Goal: Information Seeking & Learning: Learn about a topic

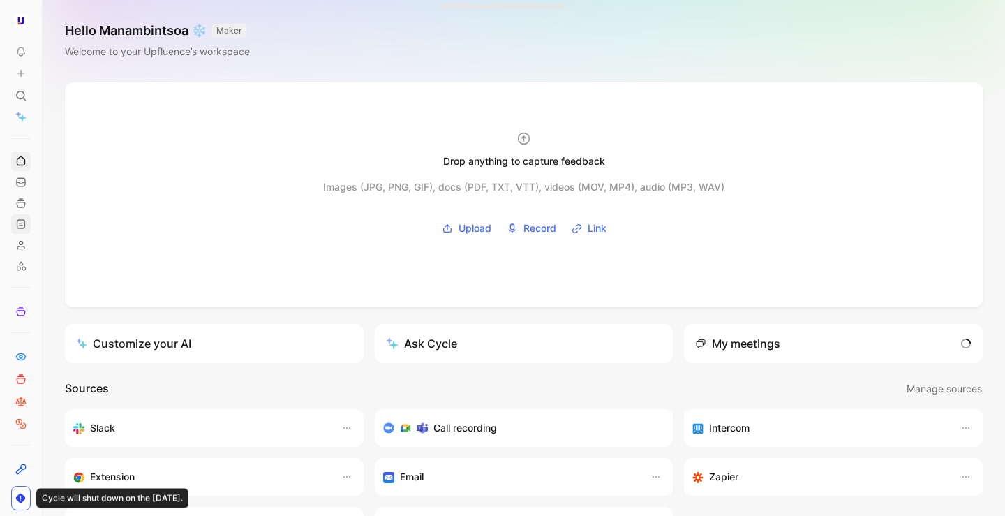
click at [17, 229] on icon at bounding box center [20, 223] width 11 height 11
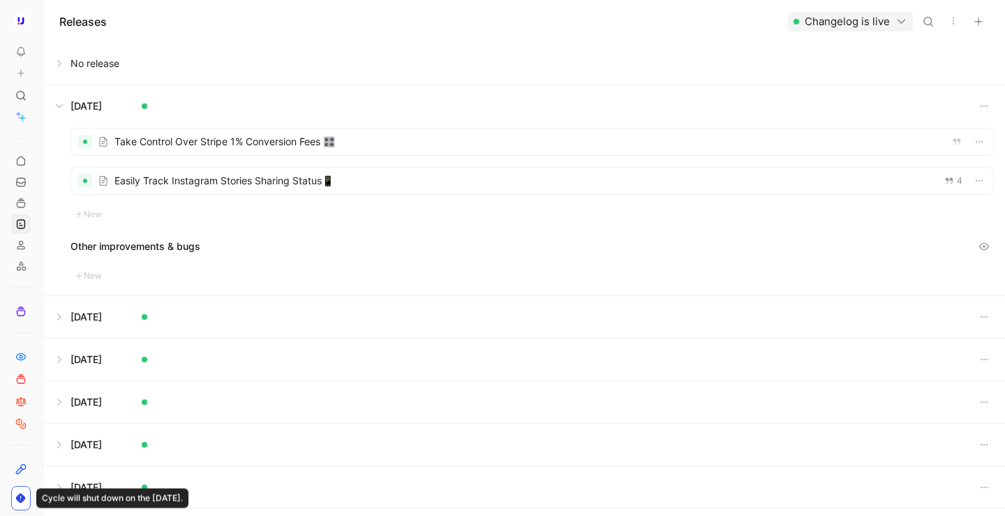
click at [59, 100] on button at bounding box center [523, 106] width 961 height 42
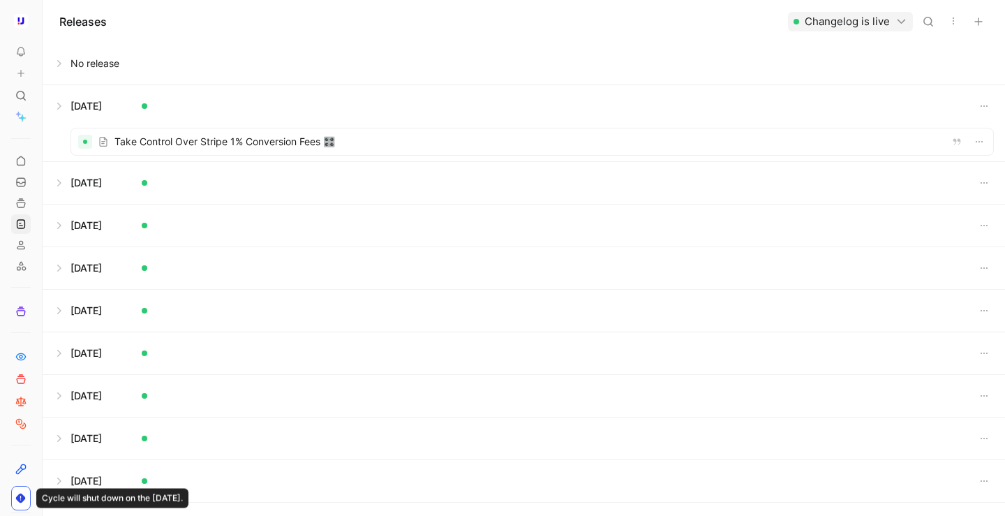
click at [61, 73] on button at bounding box center [523, 64] width 961 height 42
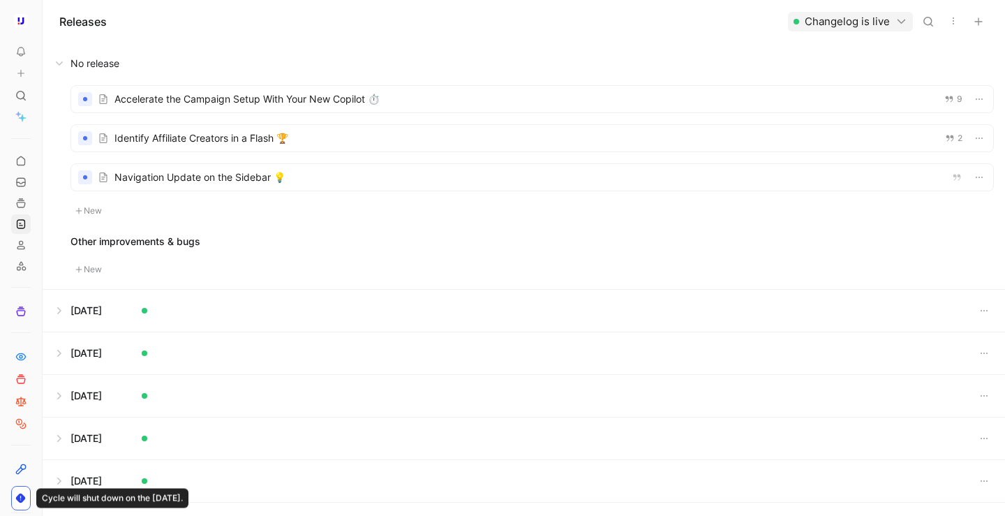
click at [232, 184] on div at bounding box center [532, 177] width 922 height 27
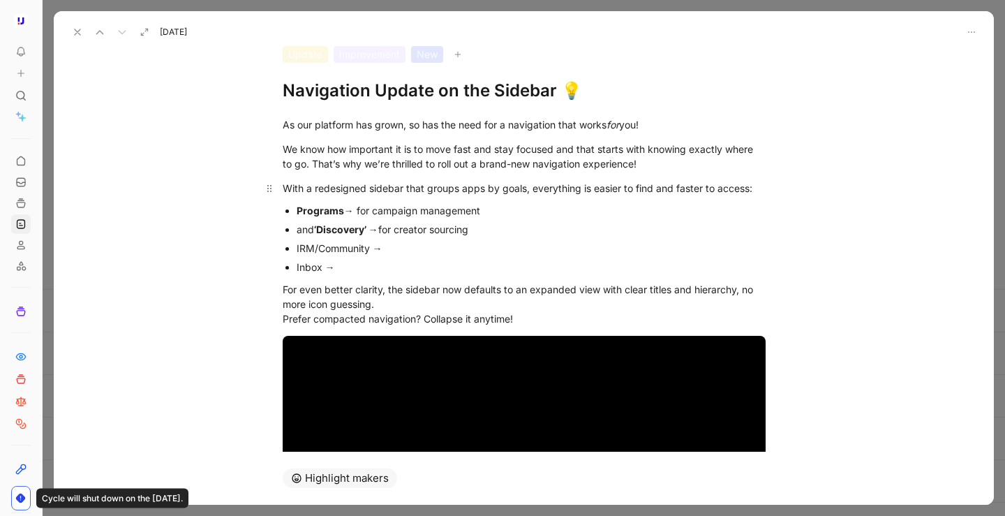
scroll to position [59, 0]
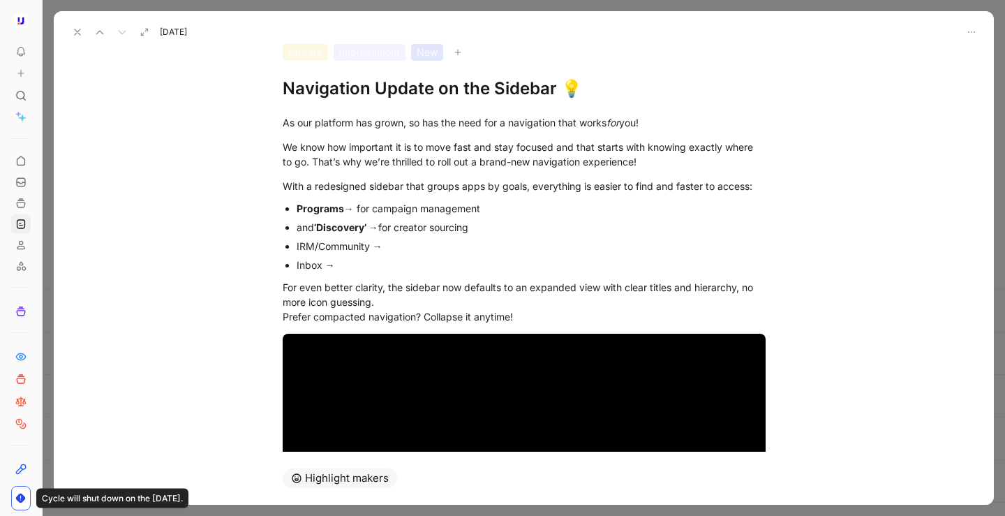
click at [410, 255] on p "IRM/Community →" at bounding box center [531, 246] width 469 height 19
click at [368, 248] on div "IRM/Community →" at bounding box center [531, 246] width 469 height 15
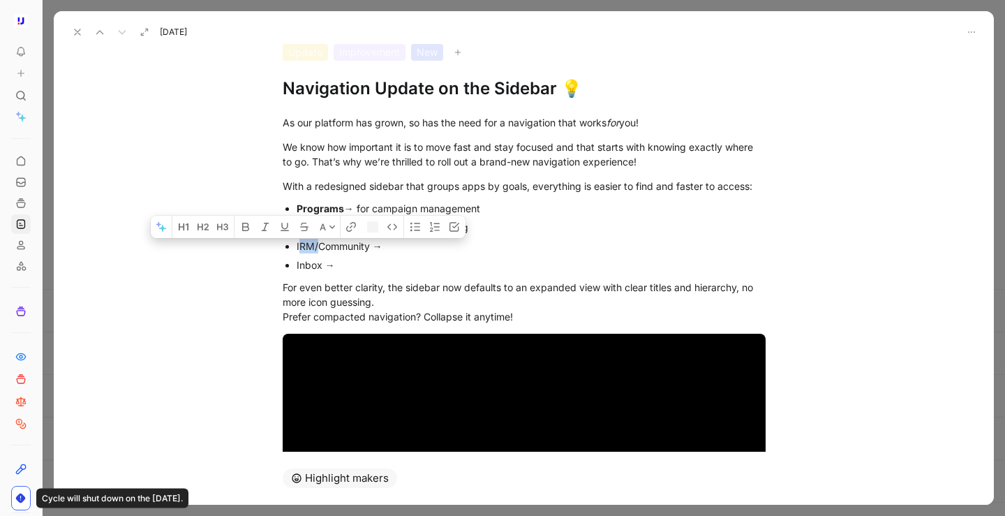
drag, startPoint x: 318, startPoint y: 248, endPoint x: 298, endPoint y: 248, distance: 19.5
click at [298, 248] on div "IRM/Community →" at bounding box center [531, 246] width 469 height 15
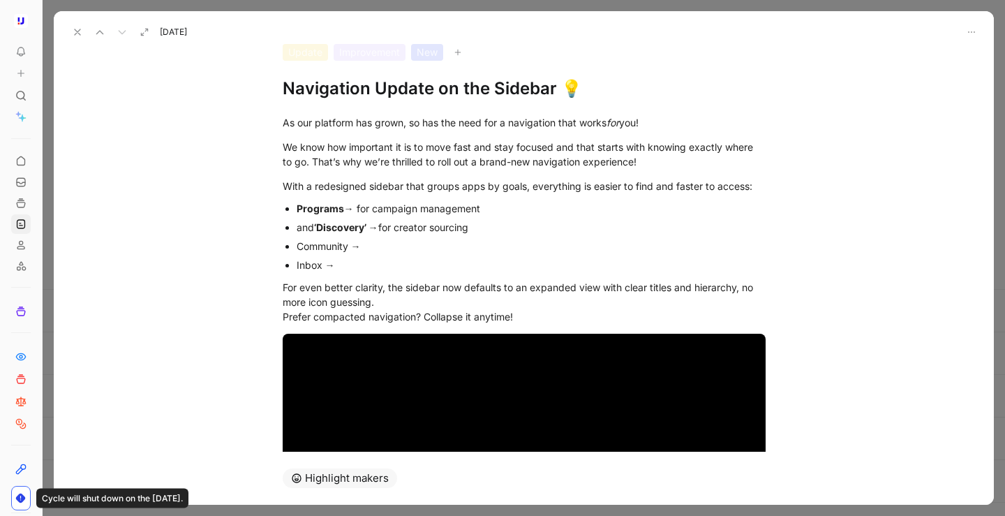
click at [314, 229] on div "and ‘Discovery’ → for creator sourcing" at bounding box center [531, 227] width 469 height 15
click at [406, 247] on div "Community →" at bounding box center [531, 246] width 469 height 15
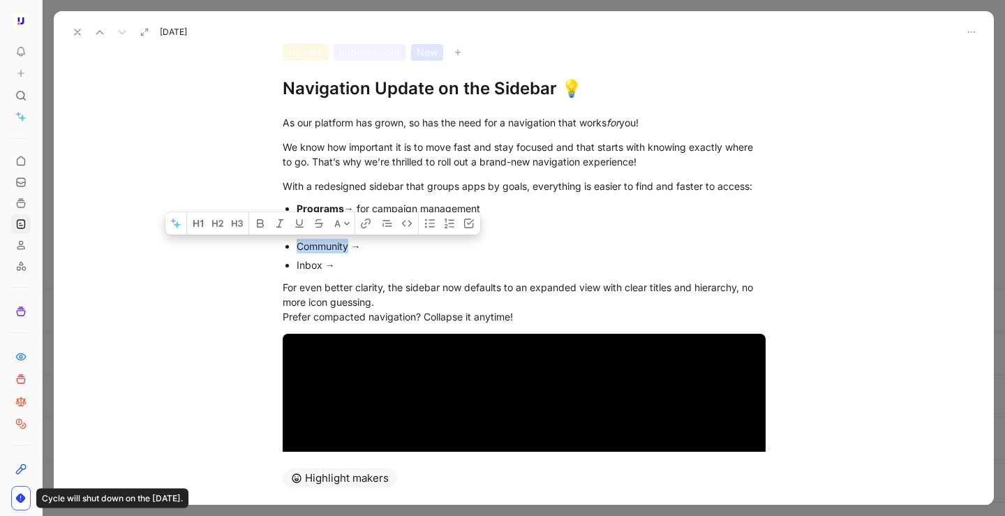
drag, startPoint x: 348, startPoint y: 246, endPoint x: 295, endPoint y: 246, distance: 52.4
click at [295, 246] on ul "Programs → for campaign management ‘Discovery’ → for creator sourcing Community…" at bounding box center [524, 236] width 536 height 75
click at [264, 224] on icon "button" at bounding box center [260, 223] width 7 height 8
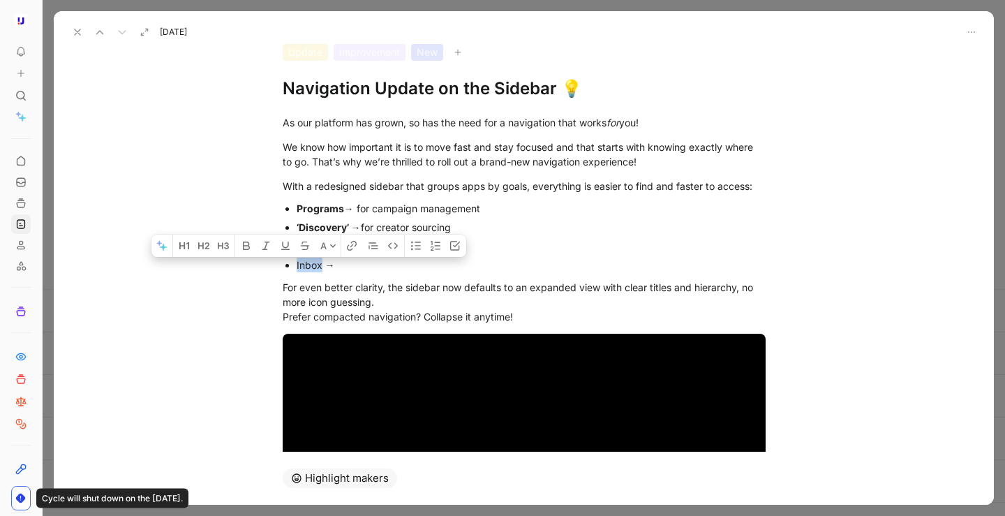
drag, startPoint x: 321, startPoint y: 266, endPoint x: 295, endPoint y: 266, distance: 25.8
click at [295, 266] on ul "Programs → for campaign management ‘Discovery’ → for creator sourcing Community…" at bounding box center [524, 236] width 536 height 75
click at [246, 244] on icon "button" at bounding box center [246, 242] width 11 height 11
click at [355, 269] on div "Inbox →" at bounding box center [531, 265] width 469 height 15
click at [297, 206] on strong "Programs" at bounding box center [320, 208] width 47 height 12
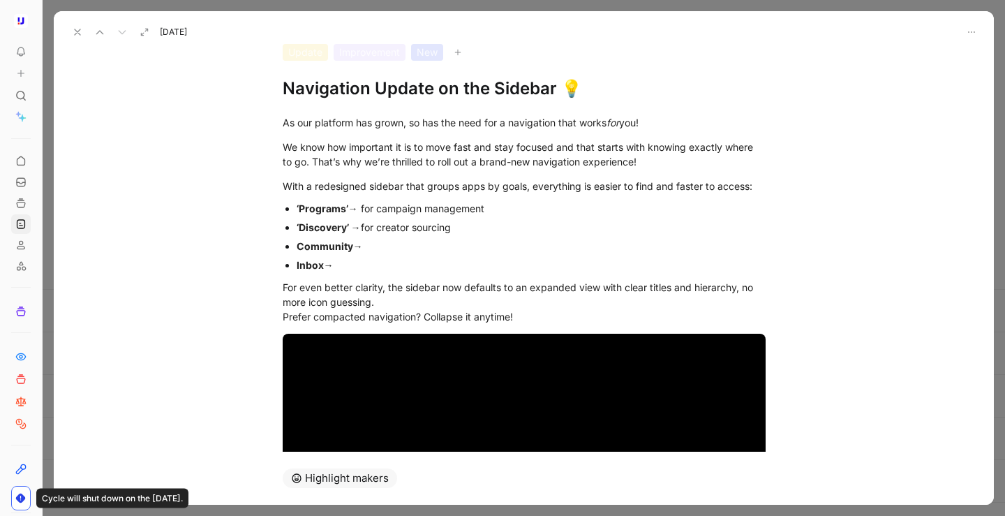
click at [297, 212] on strong "‘Programs’" at bounding box center [323, 208] width 52 height 12
click at [298, 227] on strong "‘Discovery’ →" at bounding box center [329, 227] width 64 height 12
click at [411, 241] on div "Community →" at bounding box center [531, 246] width 469 height 15
click at [378, 265] on div "Inbox →" at bounding box center [531, 265] width 469 height 15
click at [449, 248] on div "Community → to manage your Community of creators" at bounding box center [531, 246] width 469 height 15
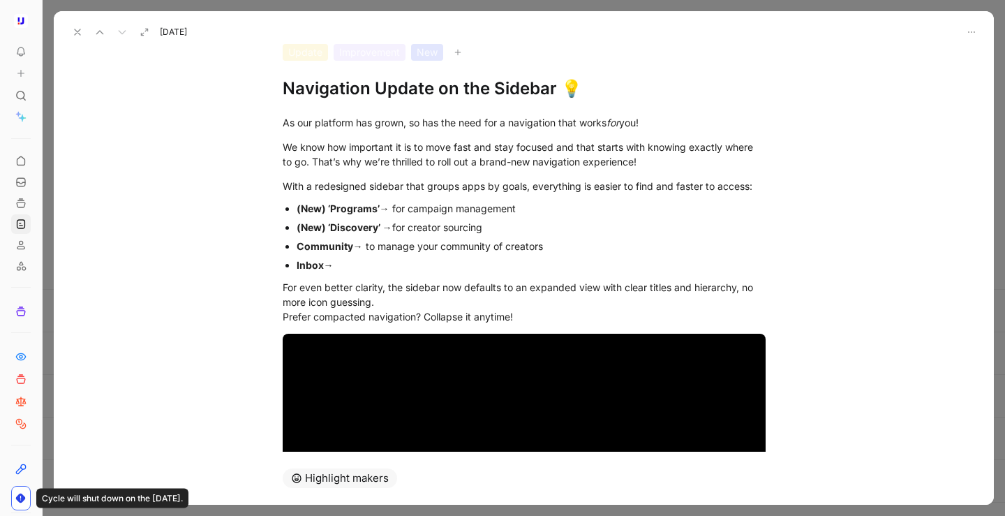
click at [600, 250] on div "Community → to manage your community of creators" at bounding box center [531, 246] width 469 height 15
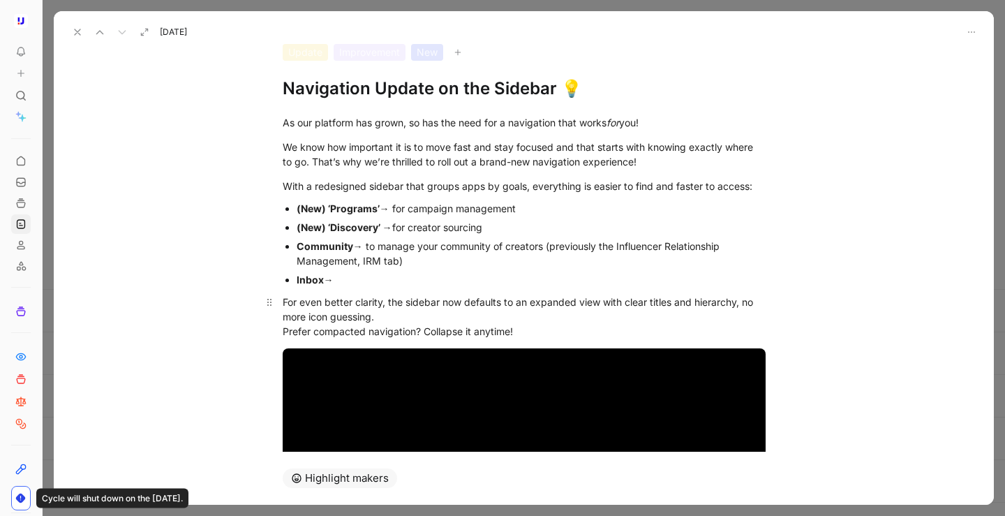
click at [562, 290] on p "For even better clarity, the sidebar now defaults to an expanded view with clea…" at bounding box center [524, 316] width 536 height 52
click at [547, 279] on div "Inbox →" at bounding box center [531, 279] width 469 height 15
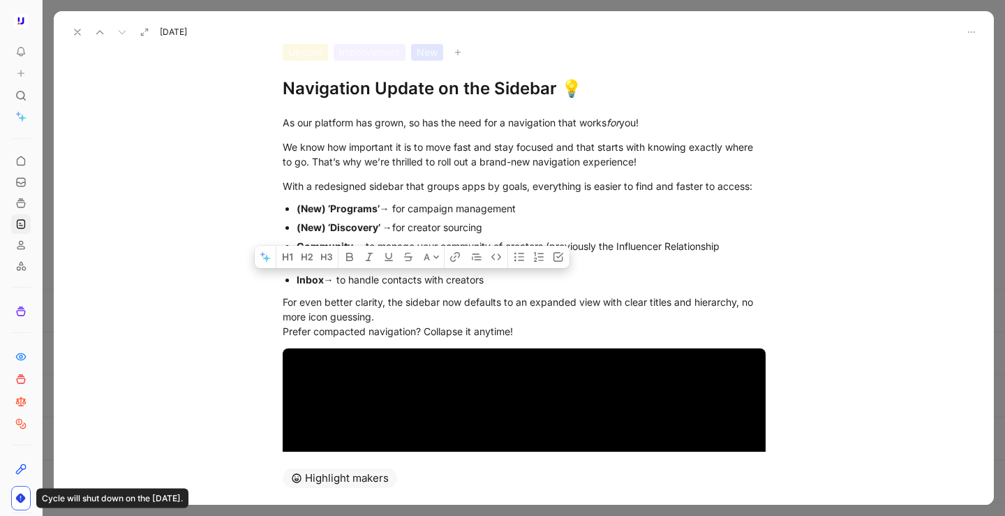
drag, startPoint x: 338, startPoint y: 281, endPoint x: 497, endPoint y: 280, distance: 159.2
click at [497, 280] on div "Inbox → to handle contacts with creators" at bounding box center [531, 279] width 469 height 15
copy div "to handle contacts with creators"
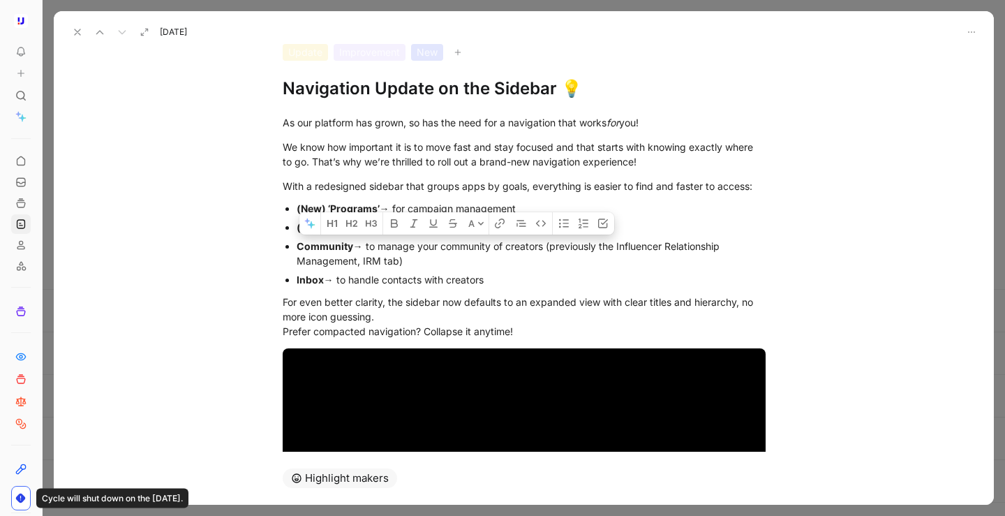
drag, startPoint x: 367, startPoint y: 246, endPoint x: 544, endPoint y: 247, distance: 176.6
click at [544, 247] on div "Community → to manage your community of creators (previously the Influencer Rel…" at bounding box center [531, 253] width 469 height 29
copy div "to manage your community of creators"
click at [676, 281] on div "Inbox → to handle contacts with creators" at bounding box center [531, 279] width 469 height 15
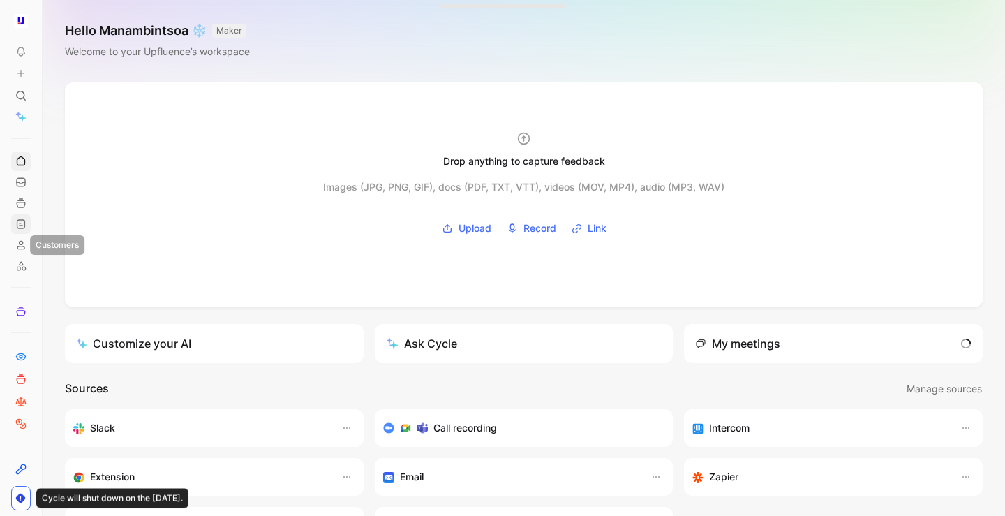
click at [23, 225] on icon at bounding box center [20, 223] width 11 height 11
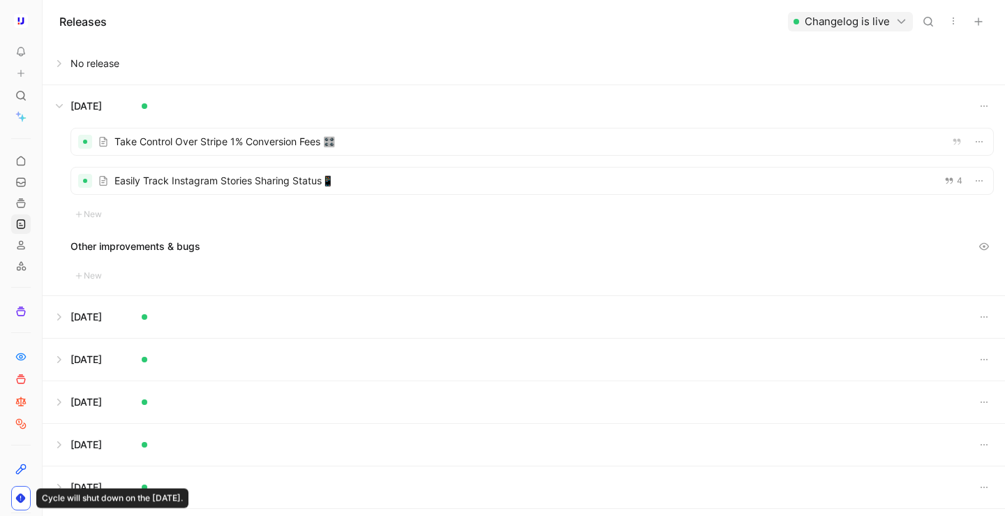
click at [59, 107] on button at bounding box center [523, 106] width 961 height 42
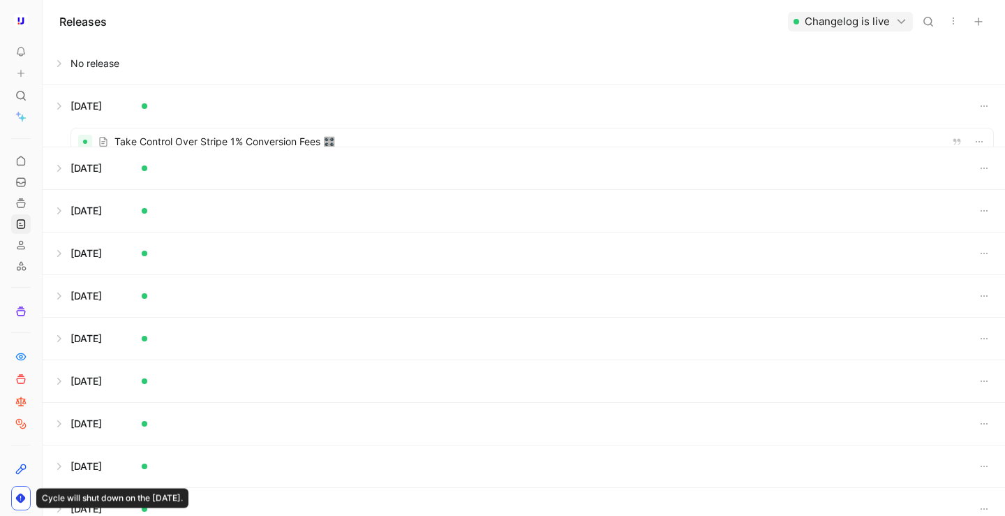
click at [59, 59] on button at bounding box center [523, 64] width 961 height 42
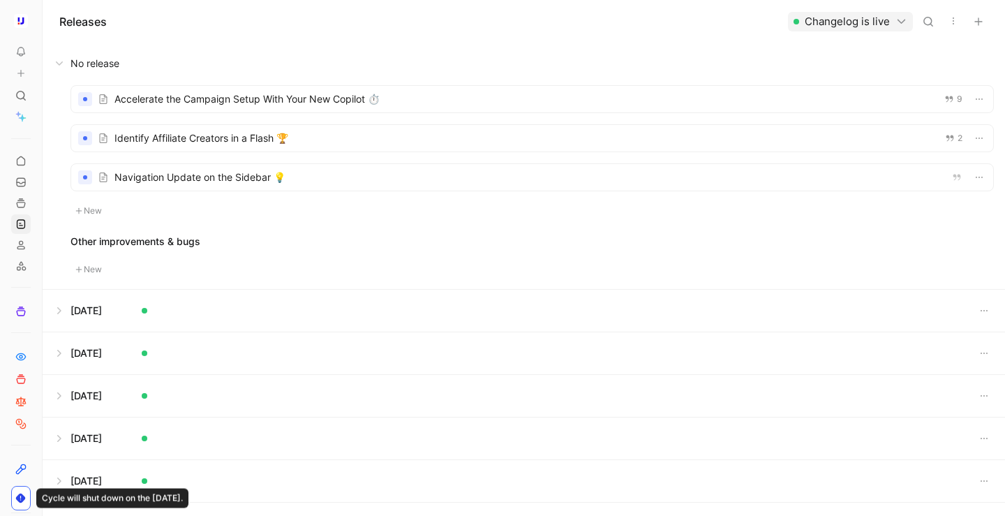
click at [94, 266] on button "New" at bounding box center [89, 269] width 36 height 17
